Goal: Task Accomplishment & Management: Manage account settings

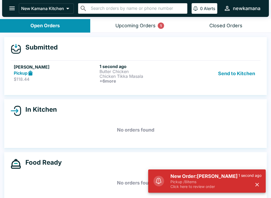
click at [247, 76] on button "Send to Kitchen" at bounding box center [236, 74] width 41 height 20
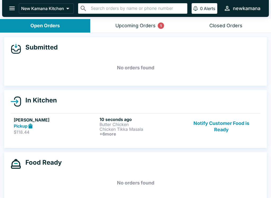
click at [139, 26] on div "Upcoming Orders 1" at bounding box center [135, 26] width 40 height 6
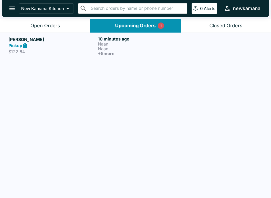
click at [105, 42] on p "Naan" at bounding box center [141, 44] width 87 height 5
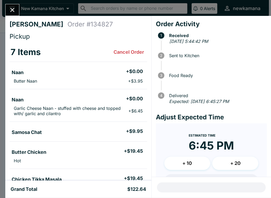
click at [14, 10] on icon "Close" at bounding box center [12, 9] width 7 height 7
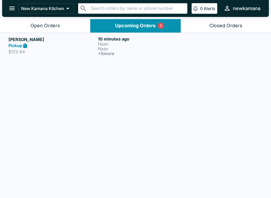
click at [43, 26] on div "Open Orders" at bounding box center [45, 26] width 30 height 6
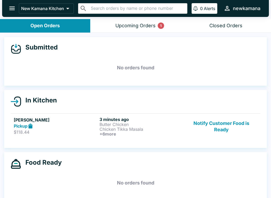
click at [222, 127] on button "Notify Customer Food is Ready" at bounding box center [221, 127] width 72 height 20
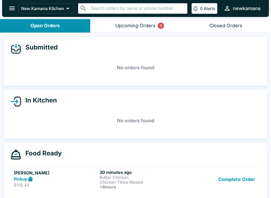
click at [137, 29] on button "Upcoming Orders 1" at bounding box center [135, 25] width 90 height 13
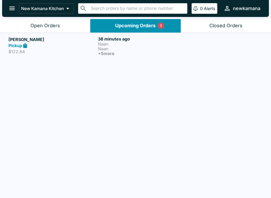
click at [62, 47] on div "Pickup" at bounding box center [51, 46] width 87 height 6
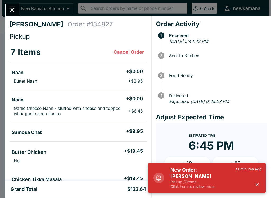
click at [13, 8] on icon "Close" at bounding box center [12, 9] width 7 height 7
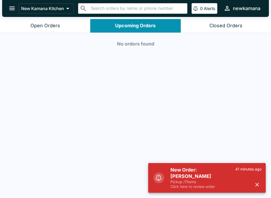
click at [52, 29] on button "Open Orders" at bounding box center [45, 25] width 90 height 13
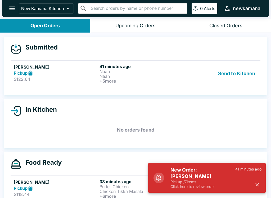
click at [231, 70] on button "Send to Kitchen" at bounding box center [236, 74] width 41 height 20
